Goal: Task Accomplishment & Management: Manage account settings

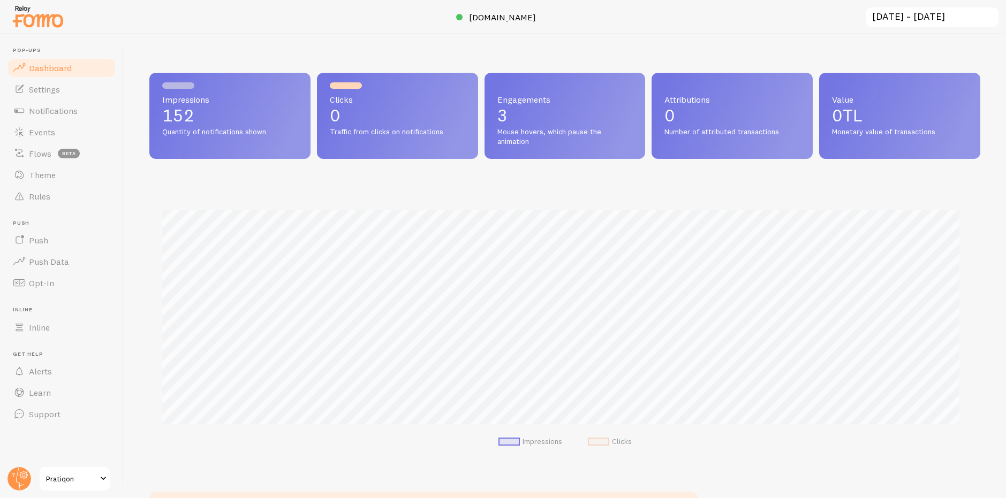
scroll to position [281, 823]
click at [483, 17] on span "[DOMAIN_NAME]" at bounding box center [502, 17] width 67 height 11
click at [84, 388] on link "Learn" at bounding box center [61, 392] width 110 height 21
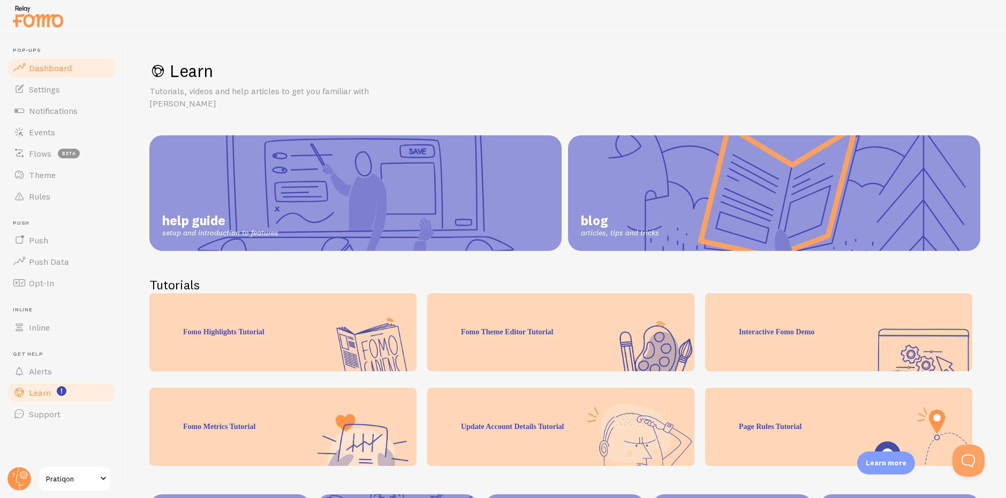
click at [57, 58] on link "Dashboard" at bounding box center [61, 67] width 110 height 21
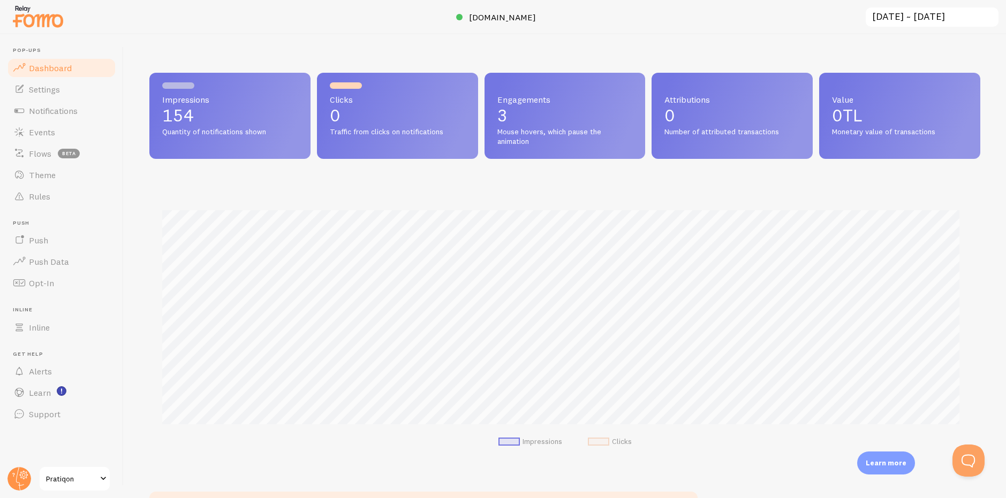
scroll to position [281, 823]
click at [76, 96] on link "Settings" at bounding box center [61, 89] width 110 height 21
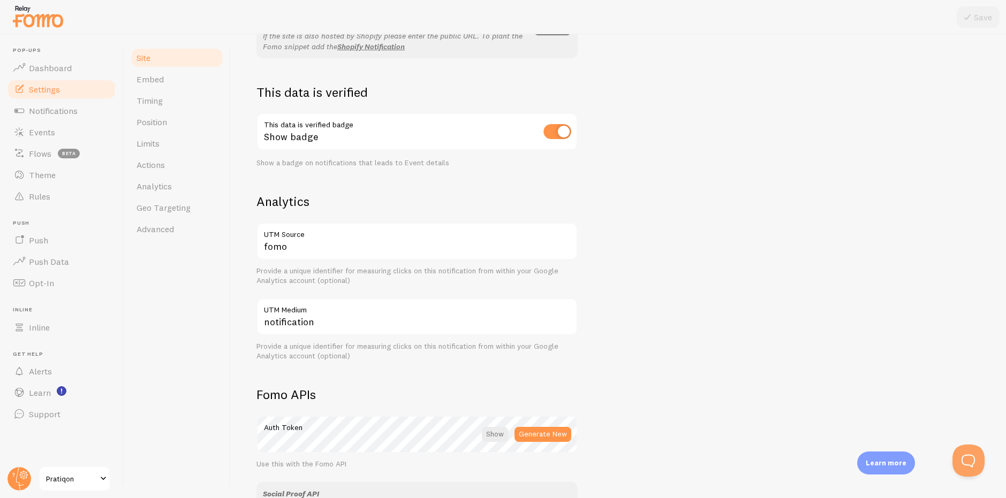
scroll to position [512, 0]
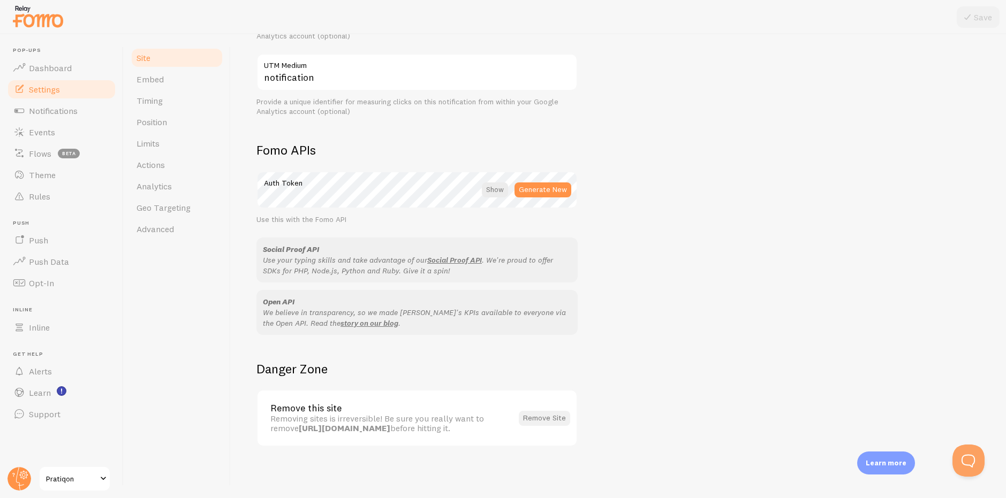
click at [533, 417] on button "Remove Site" at bounding box center [544, 418] width 51 height 15
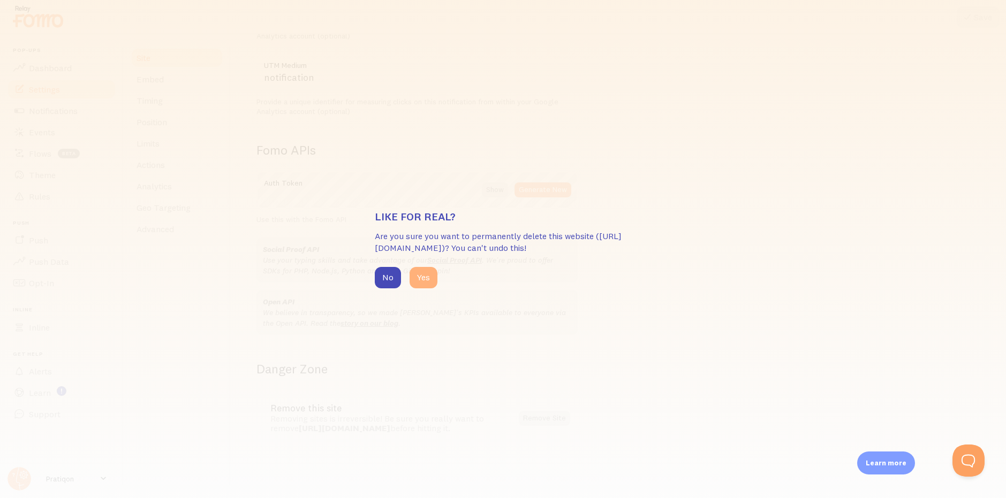
click at [412, 285] on button "Yes" at bounding box center [424, 277] width 28 height 21
